Goal: Information Seeking & Learning: Learn about a topic

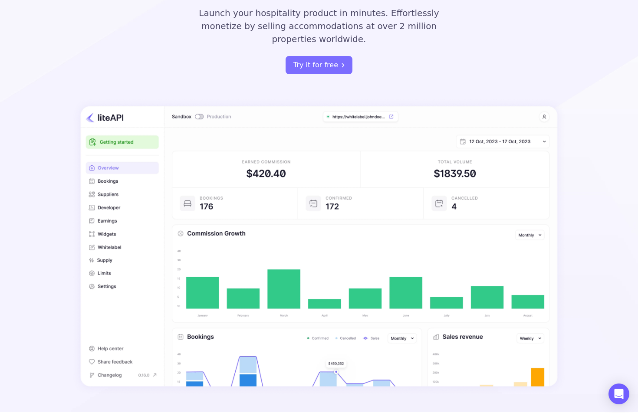
scroll to position [155, 0]
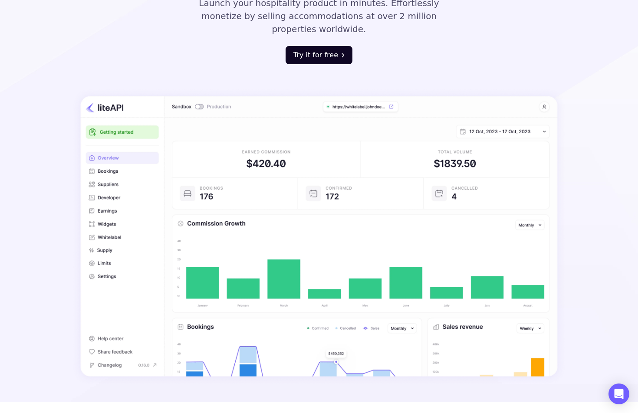
click at [314, 51] on button "Try it for free" at bounding box center [318, 55] width 67 height 18
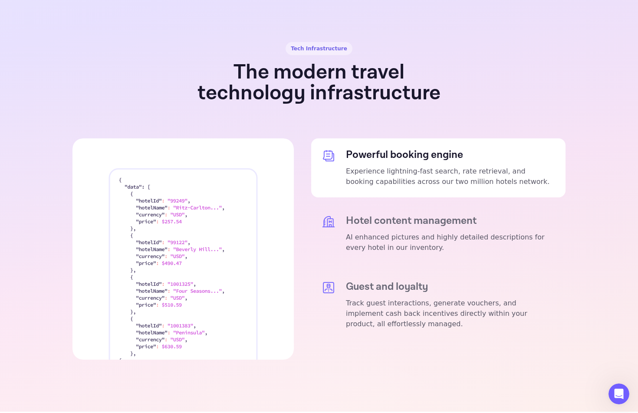
scroll to position [1568, 0]
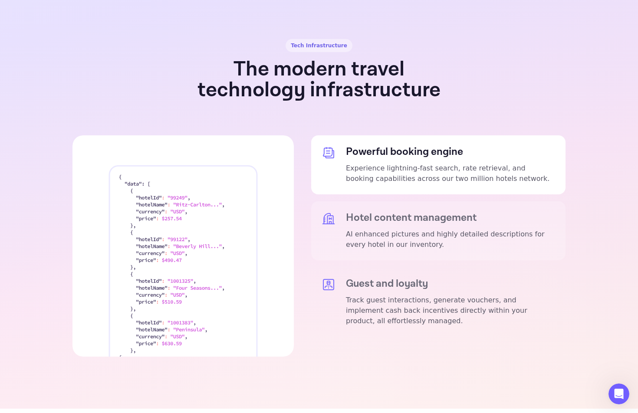
click at [388, 212] on h5 "Hotel content management" at bounding box center [450, 218] width 209 height 12
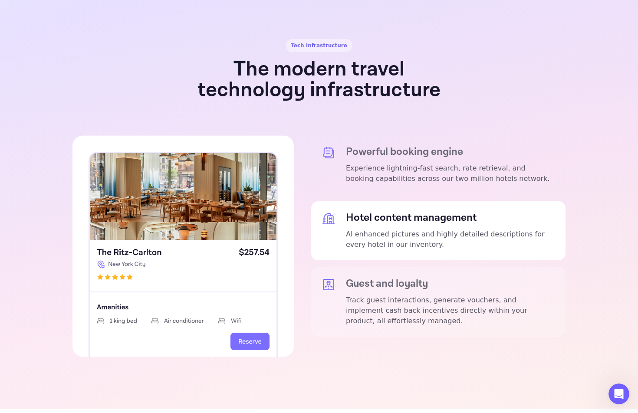
click at [380, 278] on h5 "Guest and loyalty" at bounding box center [450, 284] width 209 height 12
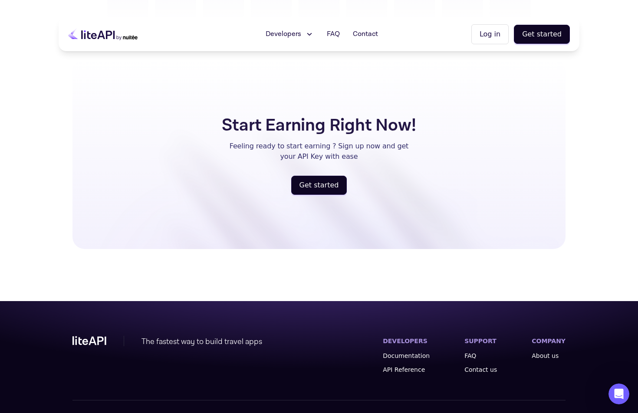
scroll to position [2209, 0]
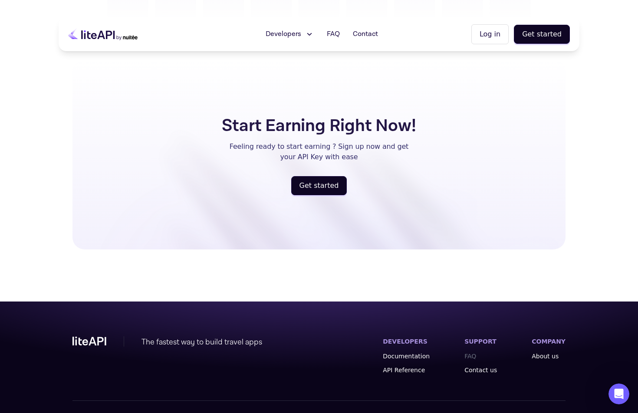
click at [485, 352] on link "FAQ" at bounding box center [480, 356] width 33 height 9
click at [405, 352] on link "Documentation" at bounding box center [406, 356] width 47 height 9
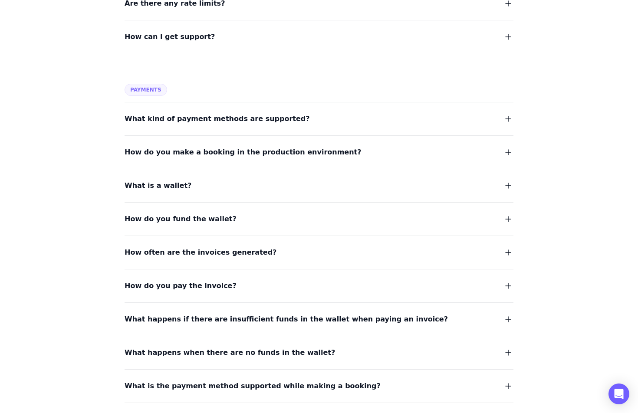
scroll to position [503, 0]
click at [212, 178] on div "What is a wallet?" at bounding box center [319, 179] width 389 height 23
click at [173, 185] on span "What is a wallet?" at bounding box center [158, 185] width 67 height 12
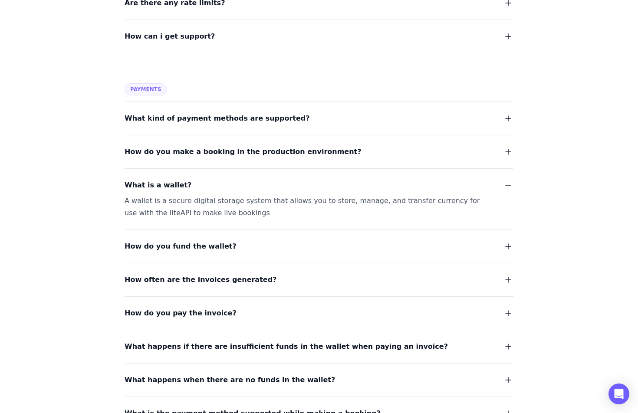
click at [175, 121] on span "What kind of payment methods are supported?" at bounding box center [217, 118] width 185 height 12
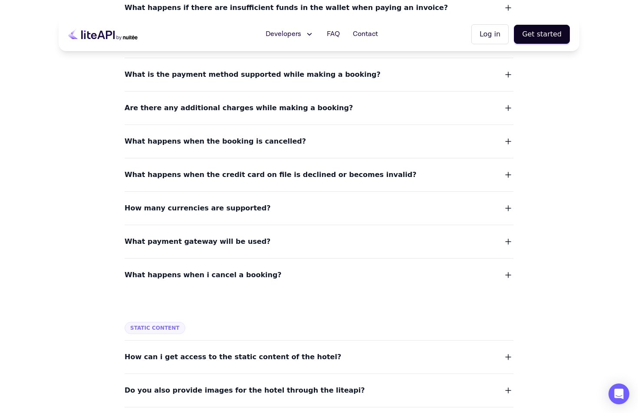
scroll to position [868, 0]
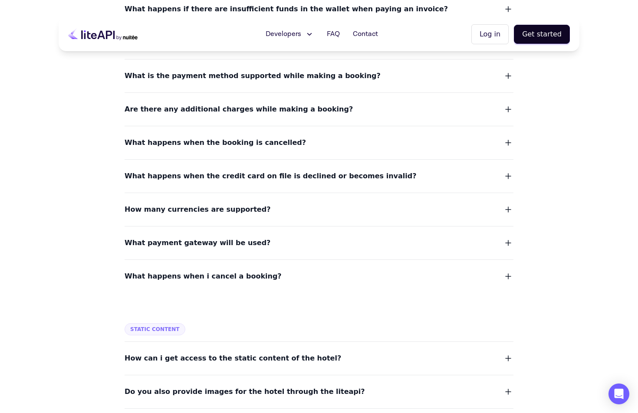
click at [228, 276] on span "What happens when i cancel a booking?" at bounding box center [203, 276] width 157 height 12
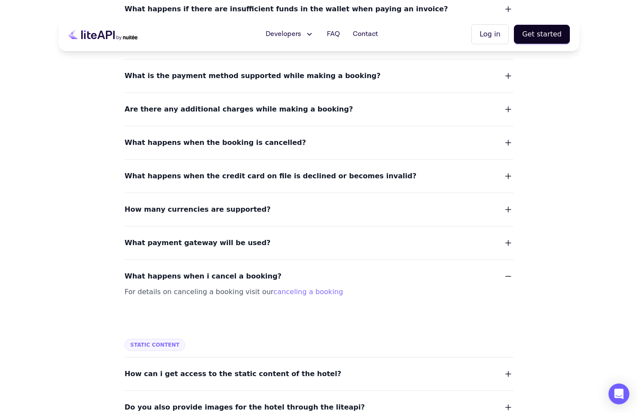
click at [228, 276] on span "What happens when i cancel a booking?" at bounding box center [203, 276] width 157 height 12
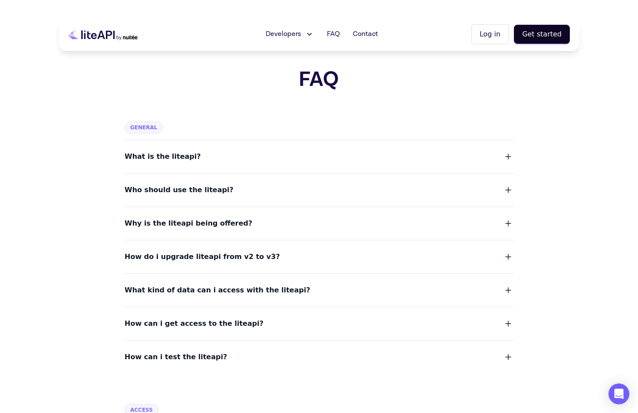
scroll to position [0, 0]
